Goal: Communication & Community: Answer question/provide support

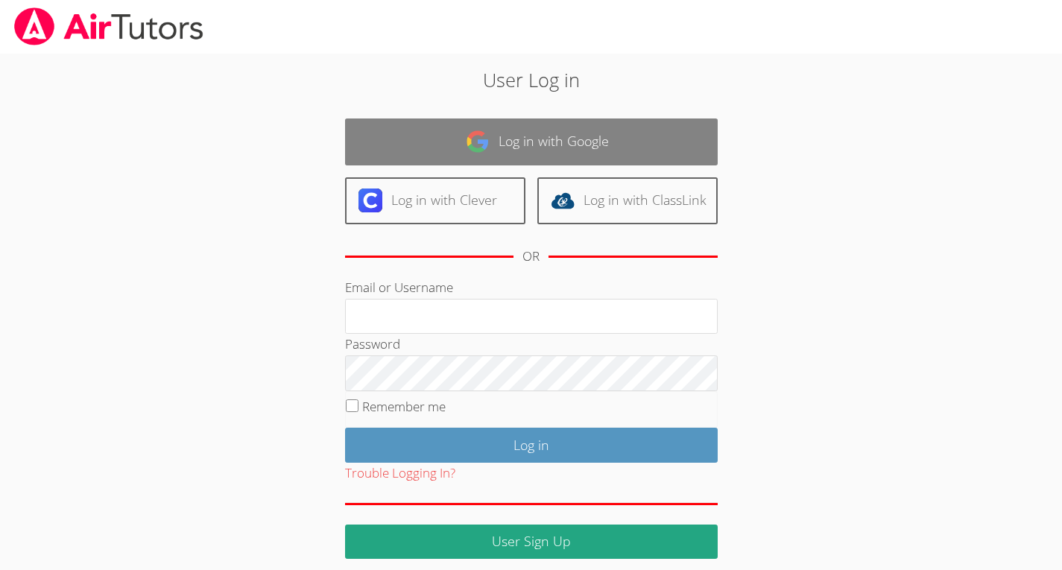
click at [464, 153] on link "Log in with Google" at bounding box center [531, 141] width 373 height 47
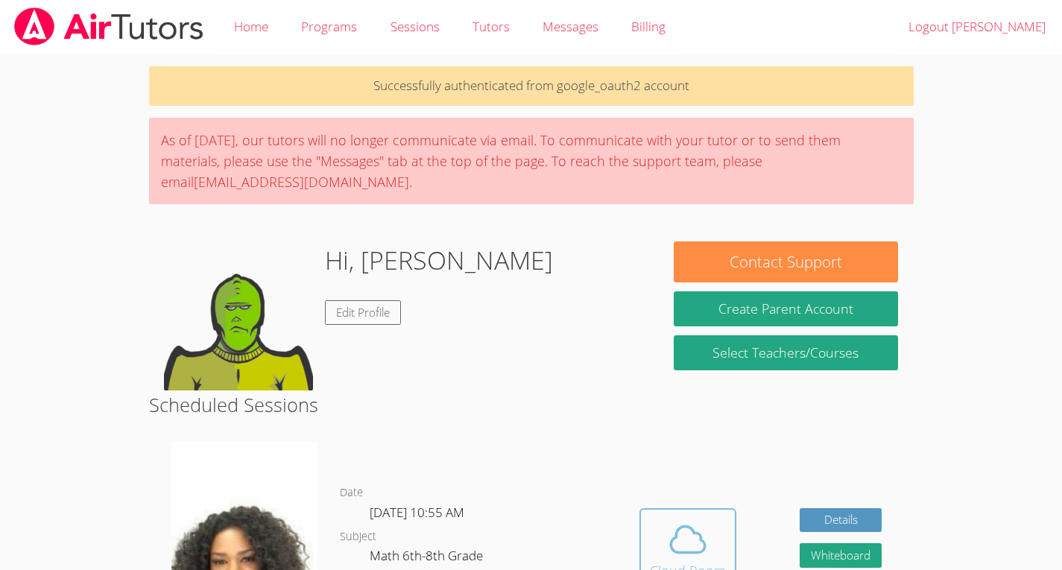
click at [702, 528] on icon at bounding box center [688, 540] width 42 height 42
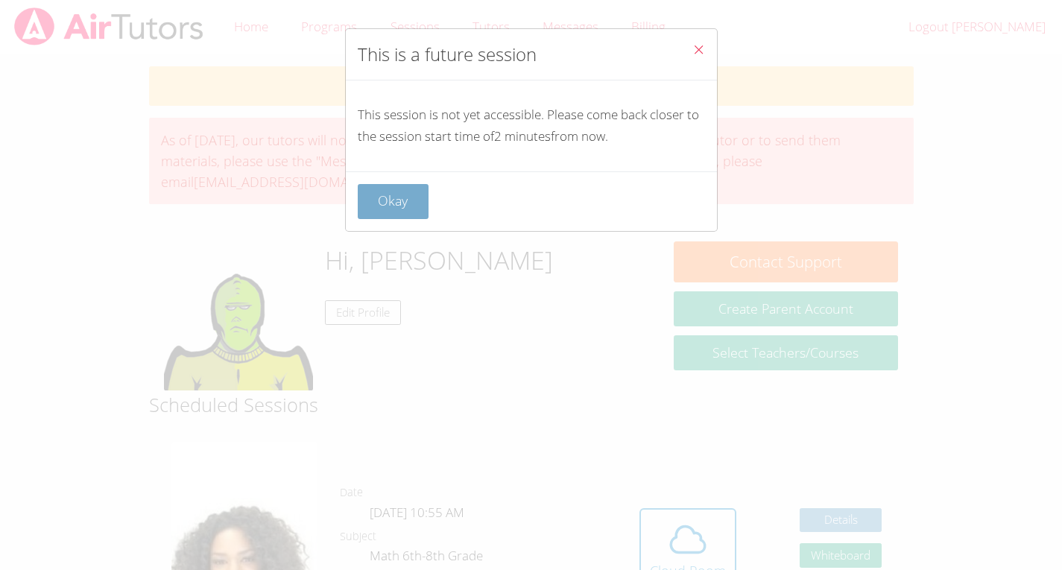
click at [401, 193] on button "Okay" at bounding box center [394, 201] width 72 height 35
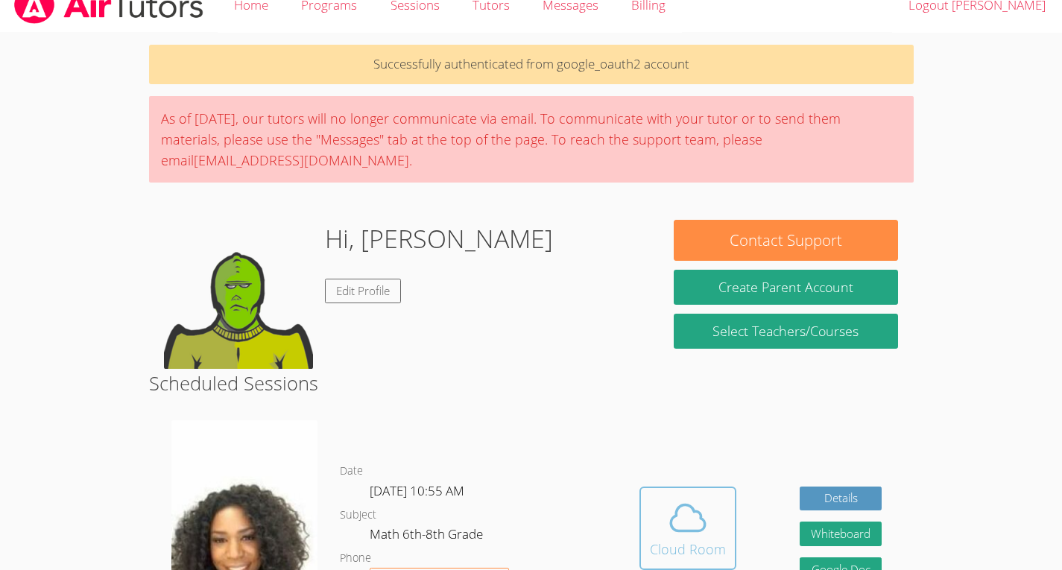
click at [683, 521] on icon at bounding box center [688, 518] width 42 height 42
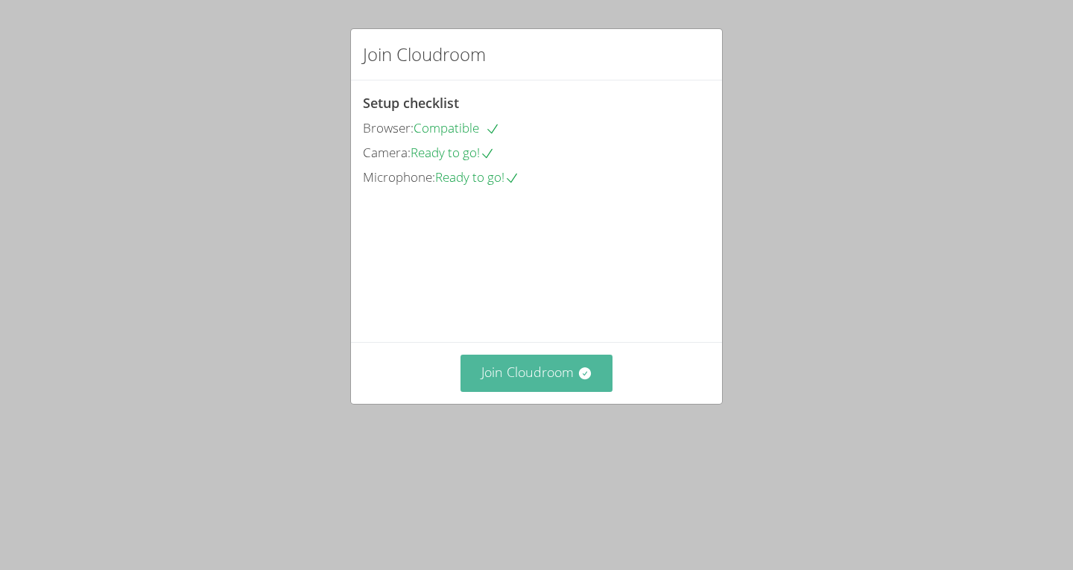
click at [545, 391] on button "Join Cloudroom" at bounding box center [536, 373] width 153 height 37
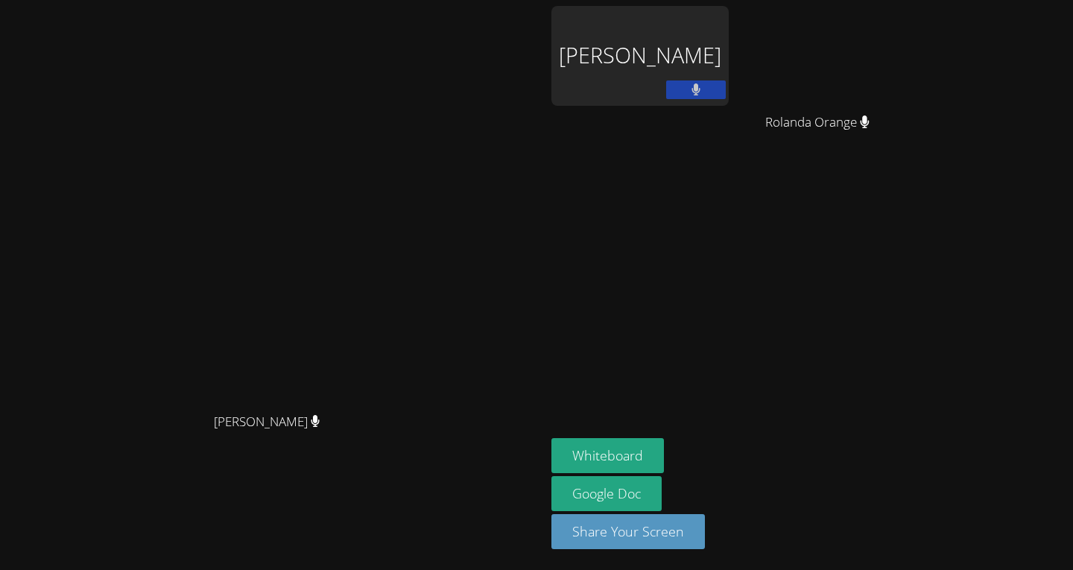
click at [161, 405] on video at bounding box center [273, 255] width 224 height 300
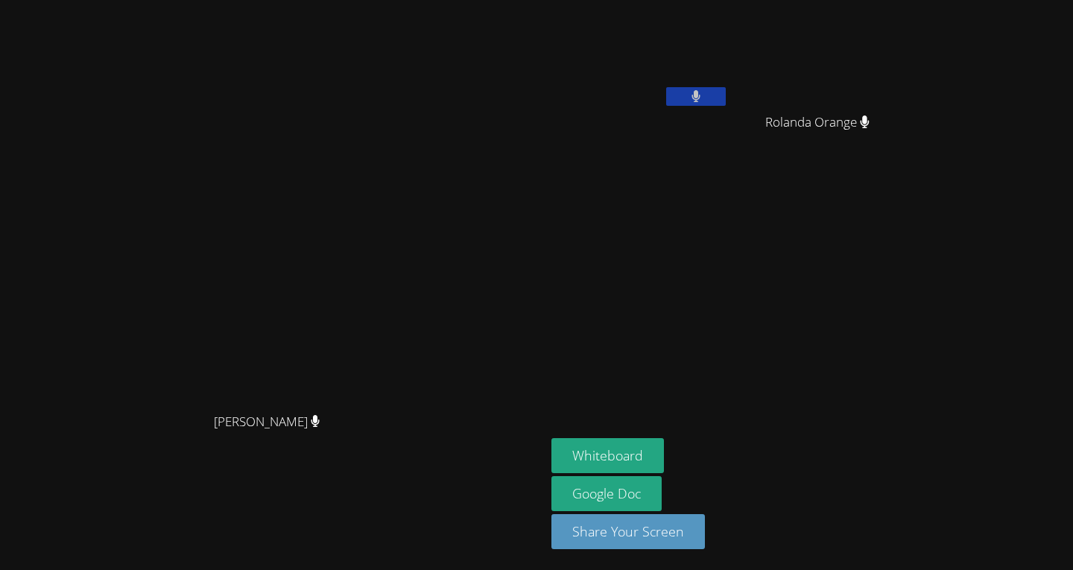
click at [726, 89] on button at bounding box center [696, 96] width 60 height 19
click at [384, 305] on video at bounding box center [273, 255] width 224 height 300
click at [384, 223] on video at bounding box center [273, 255] width 224 height 300
click at [703, 93] on icon at bounding box center [696, 96] width 16 height 13
click at [539, 49] on div "Michelle Dupin Michelle Dupin" at bounding box center [272, 285] width 533 height 558
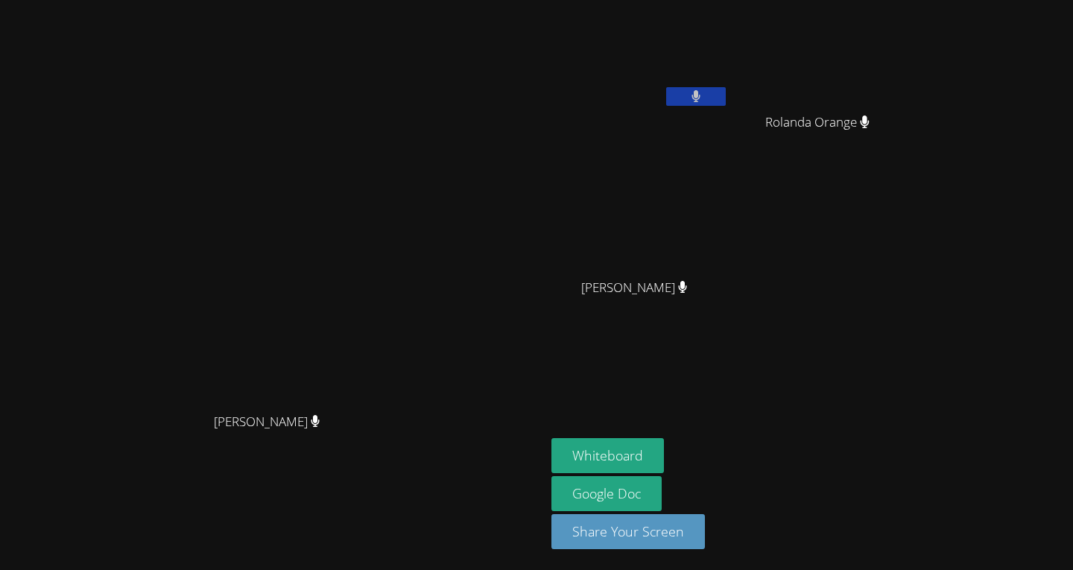
click at [384, 144] on video at bounding box center [273, 255] width 224 height 300
click at [384, 175] on video at bounding box center [273, 255] width 224 height 300
click at [346, 159] on video at bounding box center [273, 255] width 224 height 300
click at [664, 451] on button "Whiteboard" at bounding box center [607, 455] width 113 height 35
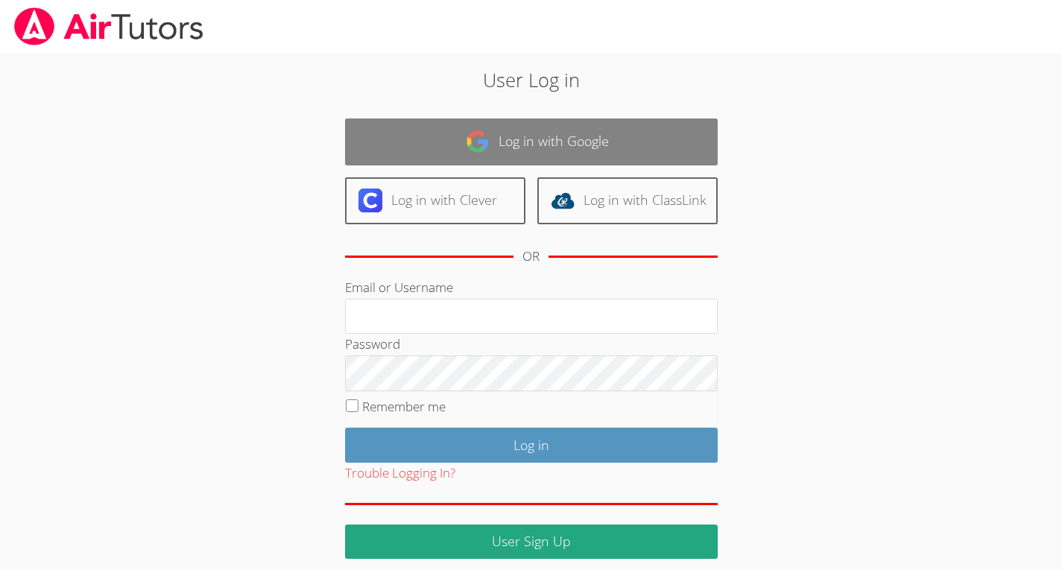
click at [612, 118] on link "Log in with Google" at bounding box center [531, 141] width 373 height 47
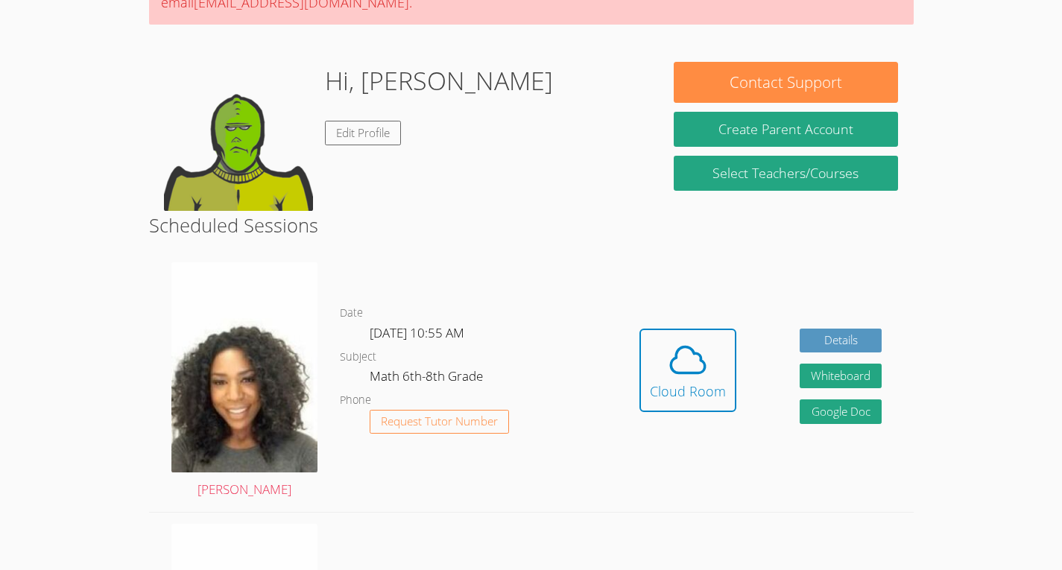
scroll to position [175, 0]
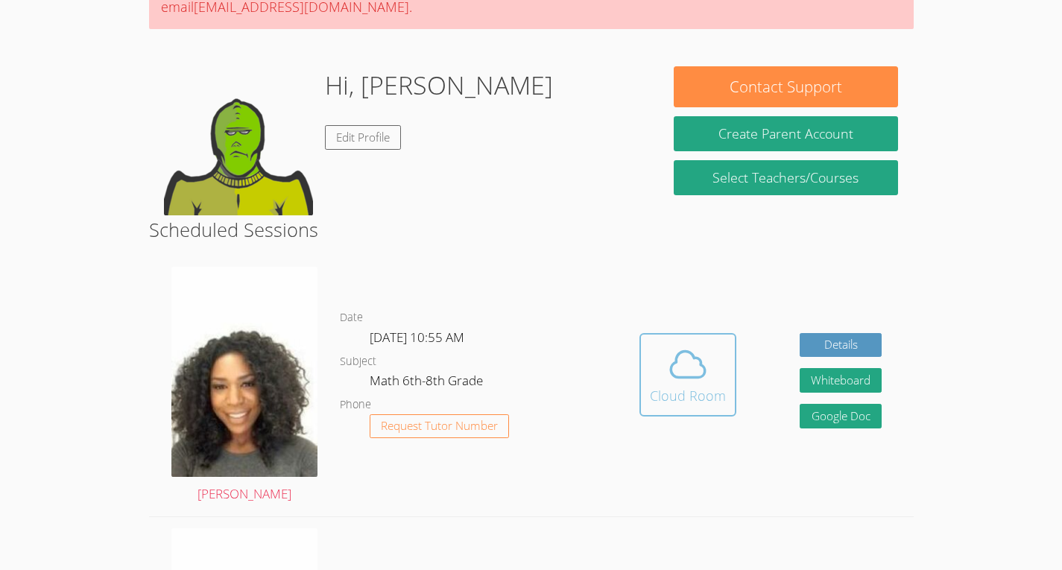
click at [713, 370] on span at bounding box center [688, 364] width 76 height 42
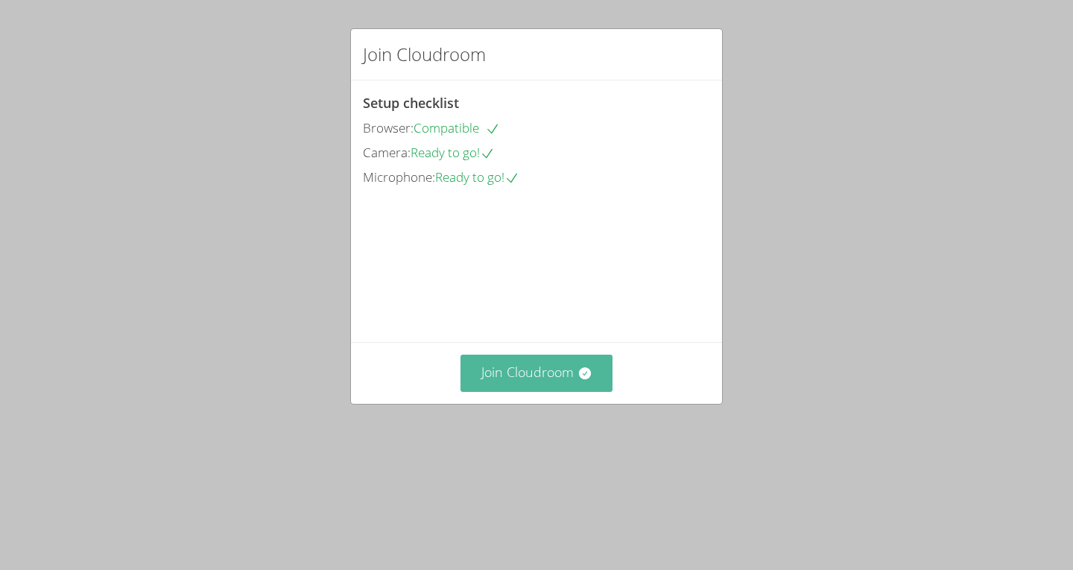
click at [489, 391] on button "Join Cloudroom" at bounding box center [536, 373] width 153 height 37
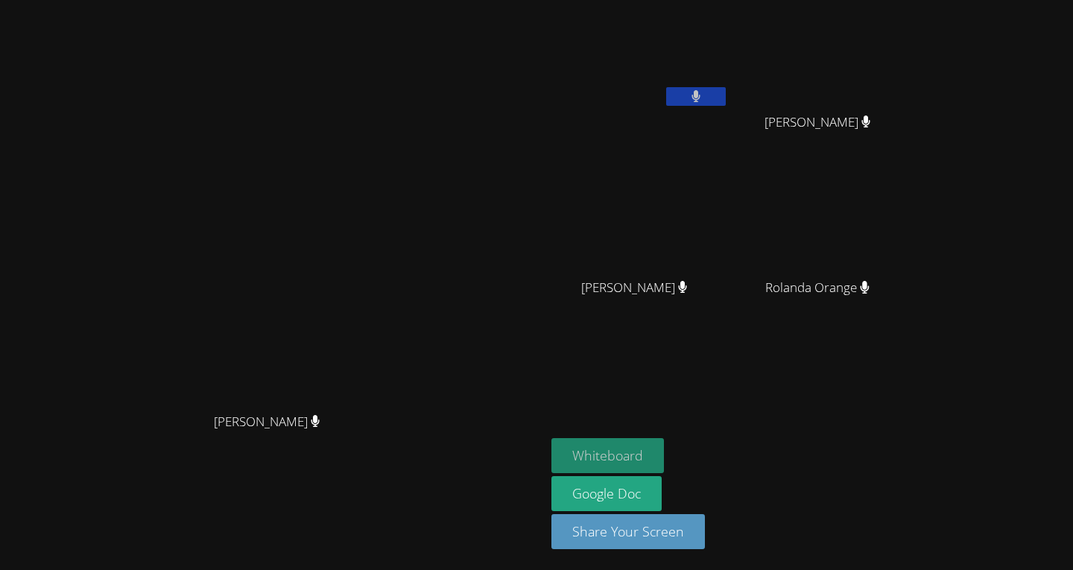
click at [664, 453] on button "Whiteboard" at bounding box center [607, 455] width 113 height 35
